Goal: Check status: Check status

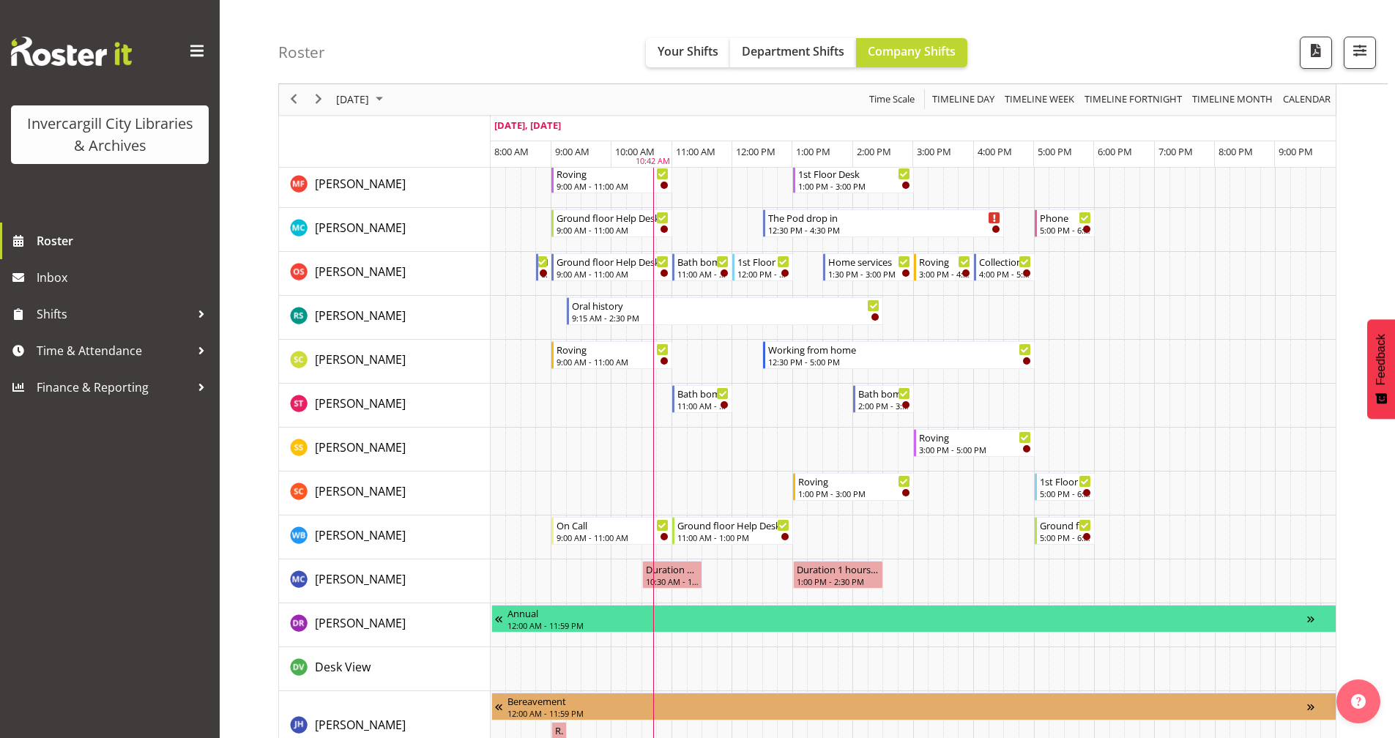
scroll to position [586, 0]
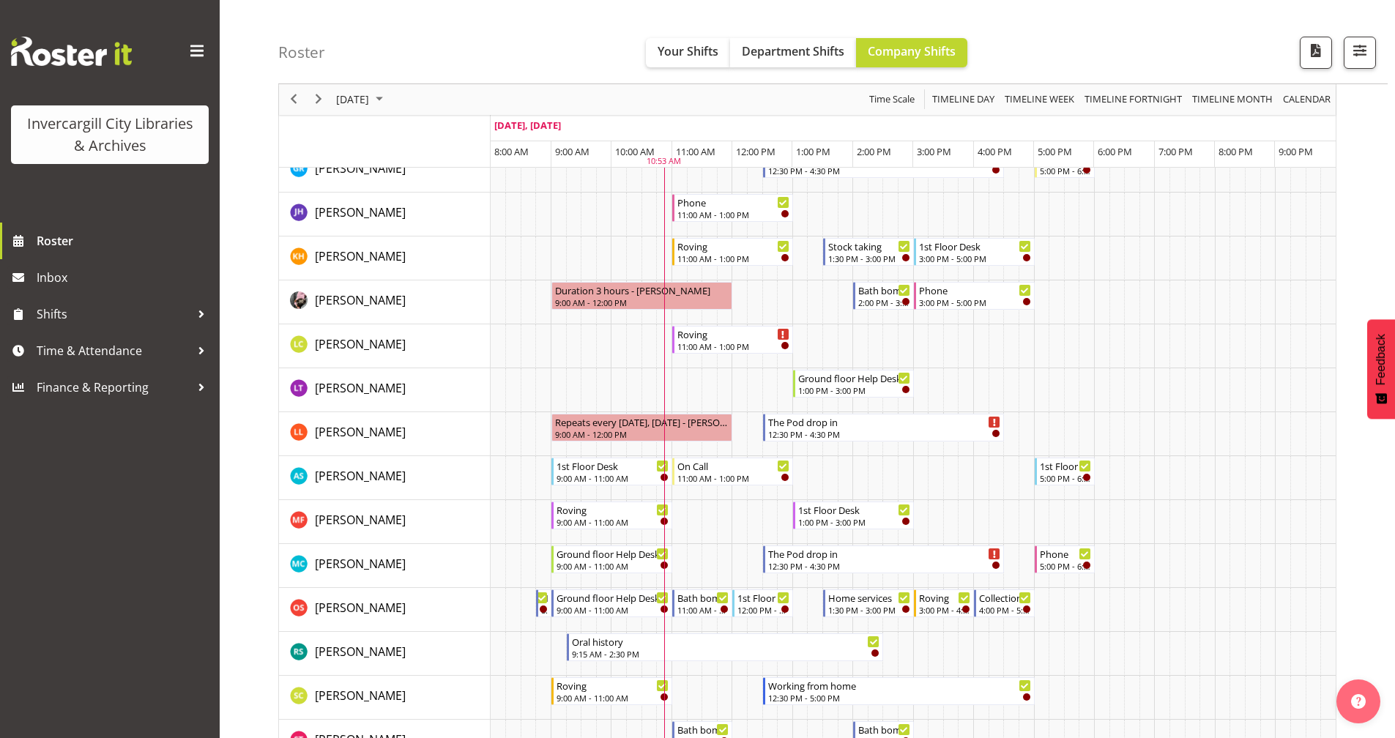
scroll to position [366, 0]
